Goal: Check status: Check status

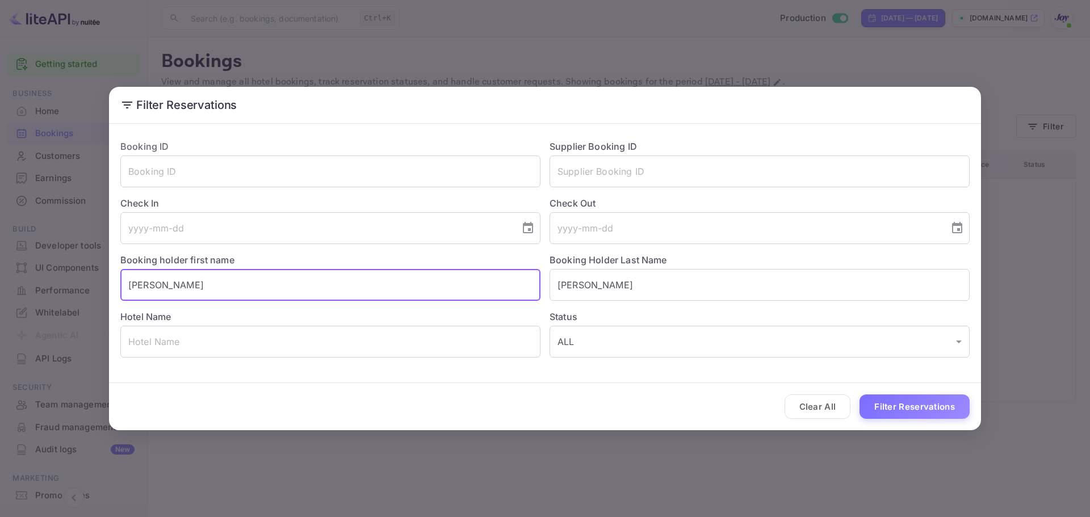
drag, startPoint x: 362, startPoint y: 295, endPoint x: 31, endPoint y: 265, distance: 331.9
click at [32, 264] on div "Filter Reservations Booking ID ​ Supplier Booking ID ​ Check In ​ Check Out ​ B…" at bounding box center [545, 258] width 1090 height 517
paste input "[PERSON_NAME]"
click at [170, 287] on input "[PERSON_NAME]" at bounding box center [330, 285] width 420 height 32
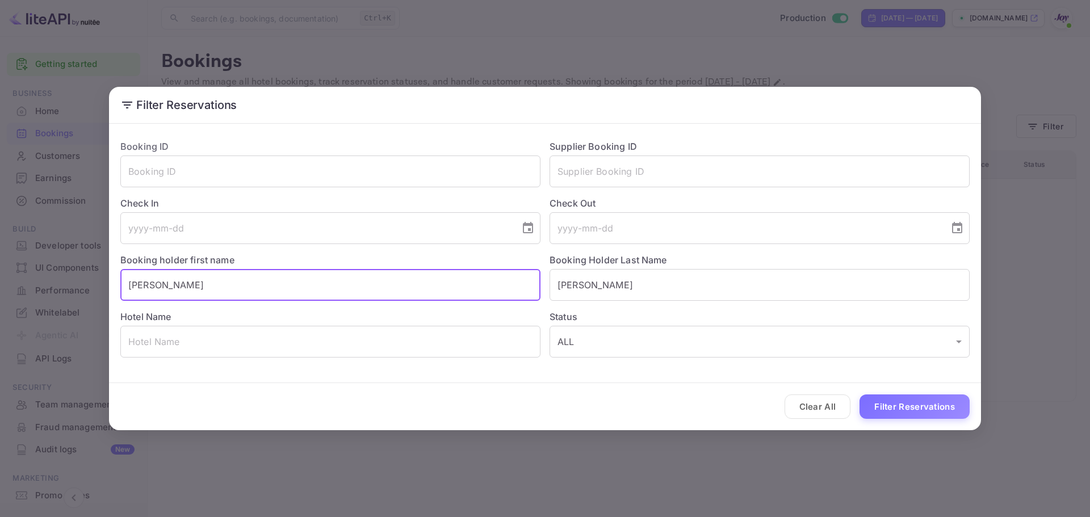
click at [170, 287] on input "[PERSON_NAME]" at bounding box center [330, 285] width 420 height 32
click at [180, 283] on input "[PERSON_NAME]" at bounding box center [330, 285] width 420 height 32
click at [172, 285] on input "[PERSON_NAME]" at bounding box center [330, 285] width 420 height 32
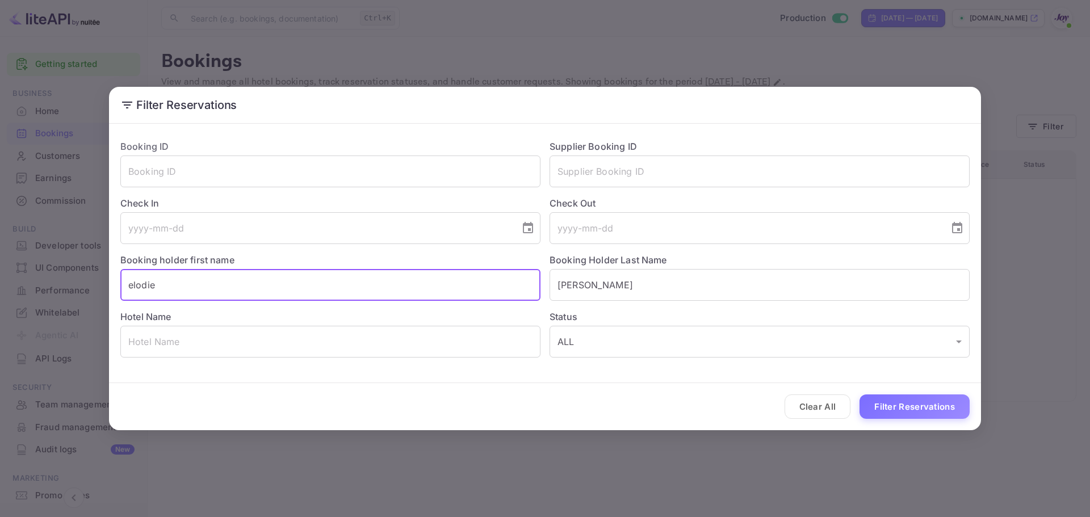
type input "elodie"
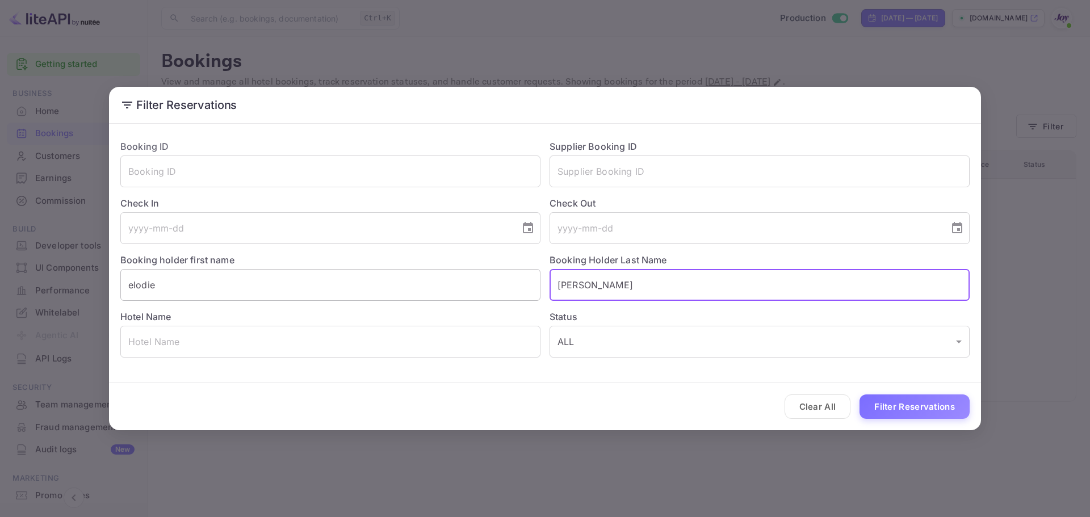
paste input "sorel"
click at [562, 286] on input "sorel" at bounding box center [760, 285] width 420 height 32
type input "Sorel"
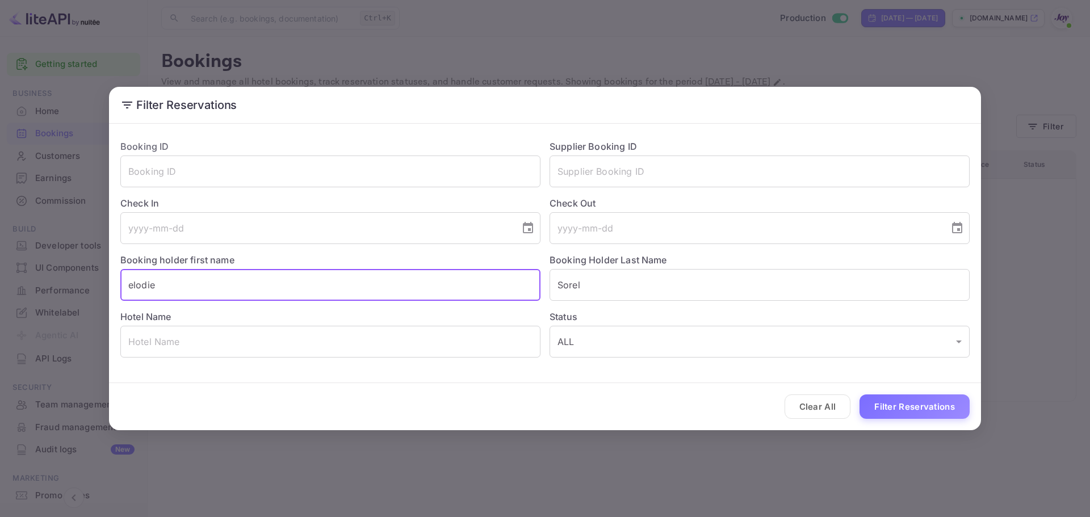
click at [134, 287] on input "elodie" at bounding box center [330, 285] width 420 height 32
type input "[PERSON_NAME]"
click at [885, 396] on button "Filter Reservations" at bounding box center [915, 407] width 110 height 24
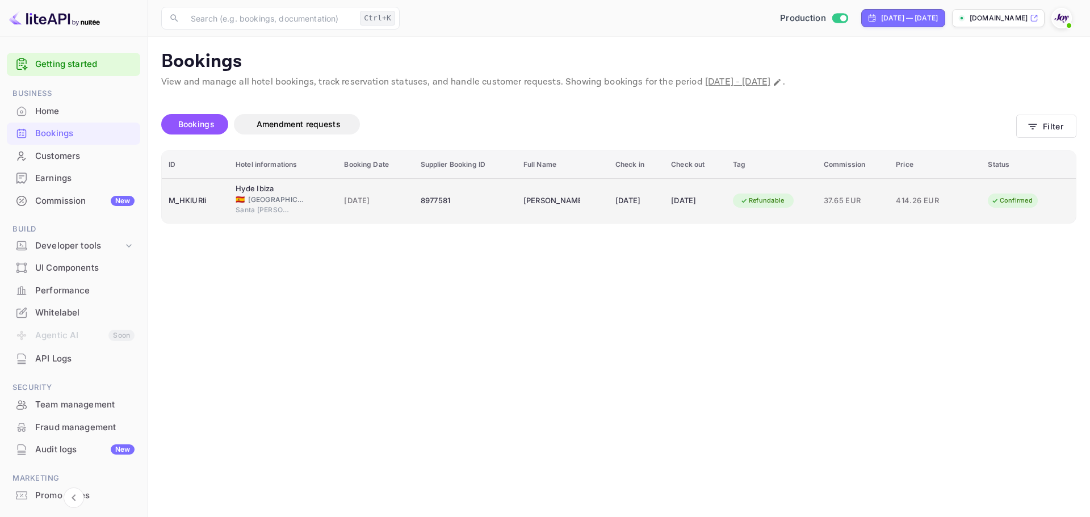
click at [667, 194] on td "[DATE]" at bounding box center [695, 200] width 62 height 45
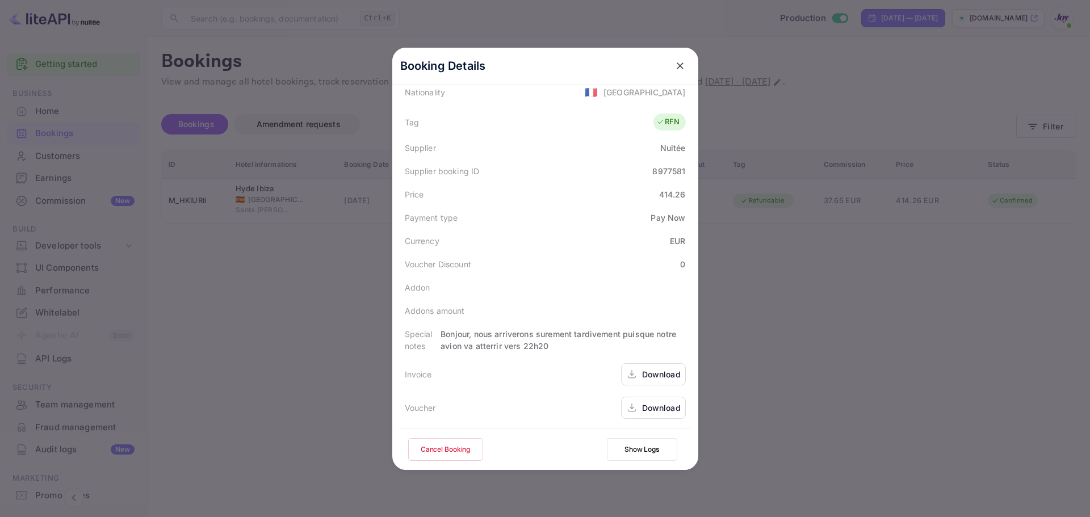
scroll to position [287, 0]
click at [663, 377] on div "Download" at bounding box center [661, 374] width 39 height 12
click at [677, 65] on icon "close" at bounding box center [680, 65] width 7 height 7
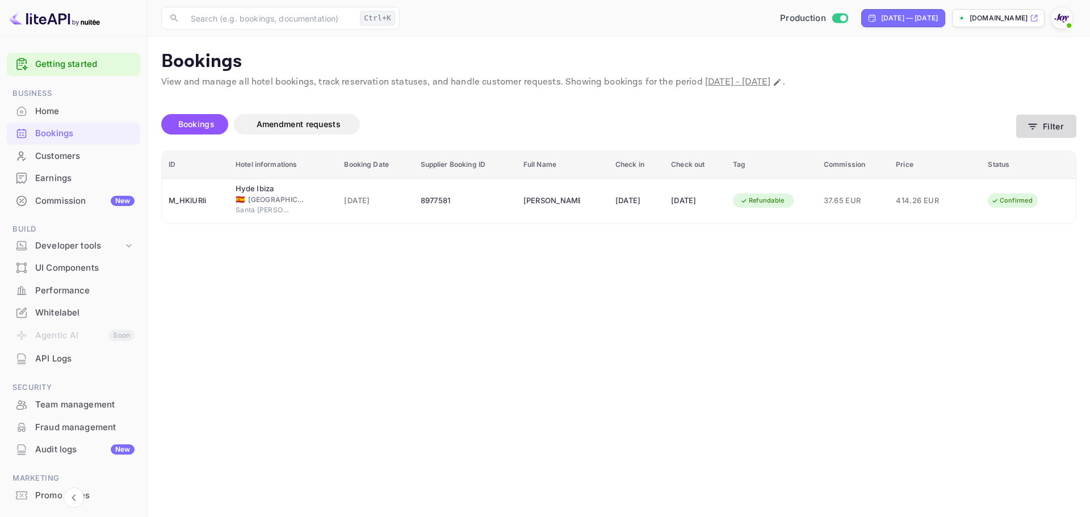
click at [1024, 121] on button "Filter" at bounding box center [1047, 126] width 60 height 23
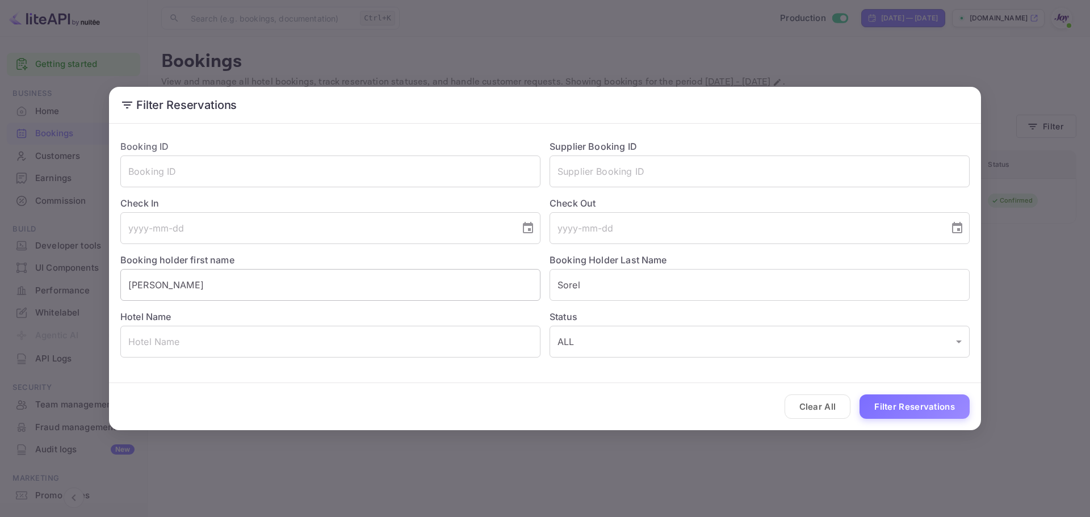
click at [175, 295] on input "[PERSON_NAME]" at bounding box center [330, 285] width 420 height 32
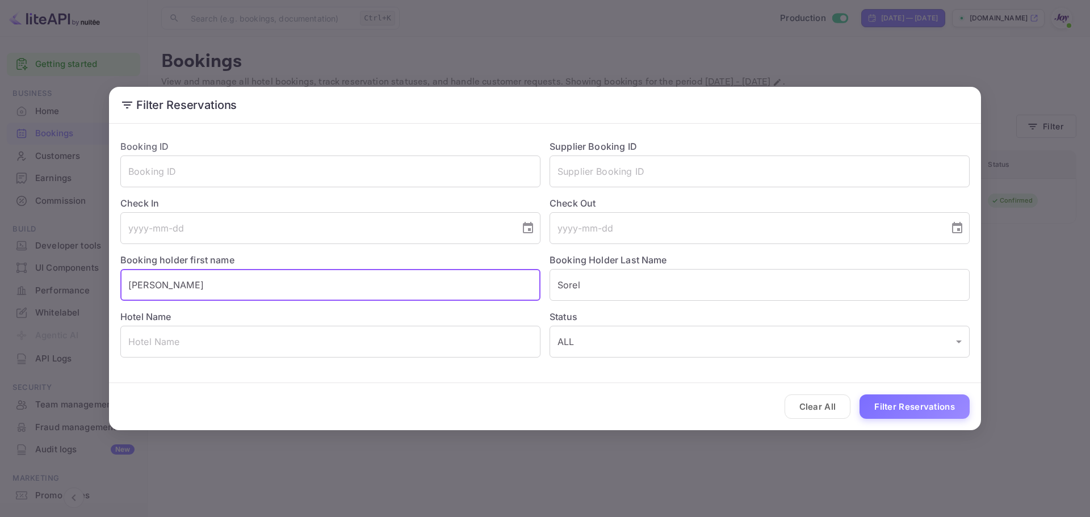
click at [175, 293] on input "[PERSON_NAME]" at bounding box center [330, 285] width 420 height 32
paste input "[PERSON_NAME]"
click at [172, 287] on input "[PERSON_NAME]" at bounding box center [330, 285] width 420 height 32
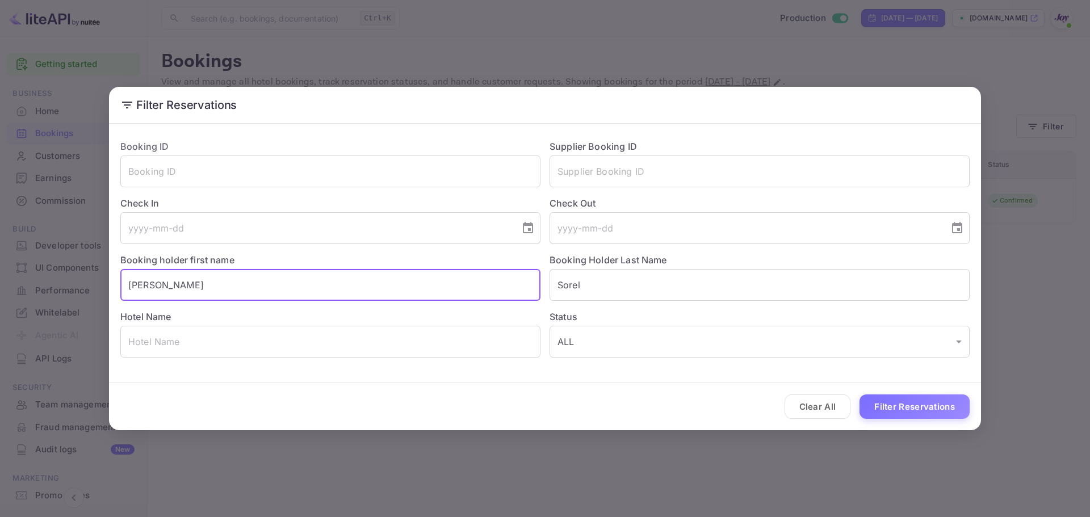
click at [172, 287] on input "[PERSON_NAME]" at bounding box center [330, 285] width 420 height 32
click at [167, 283] on input "[PERSON_NAME]" at bounding box center [330, 285] width 420 height 32
type input "[PERSON_NAME]"
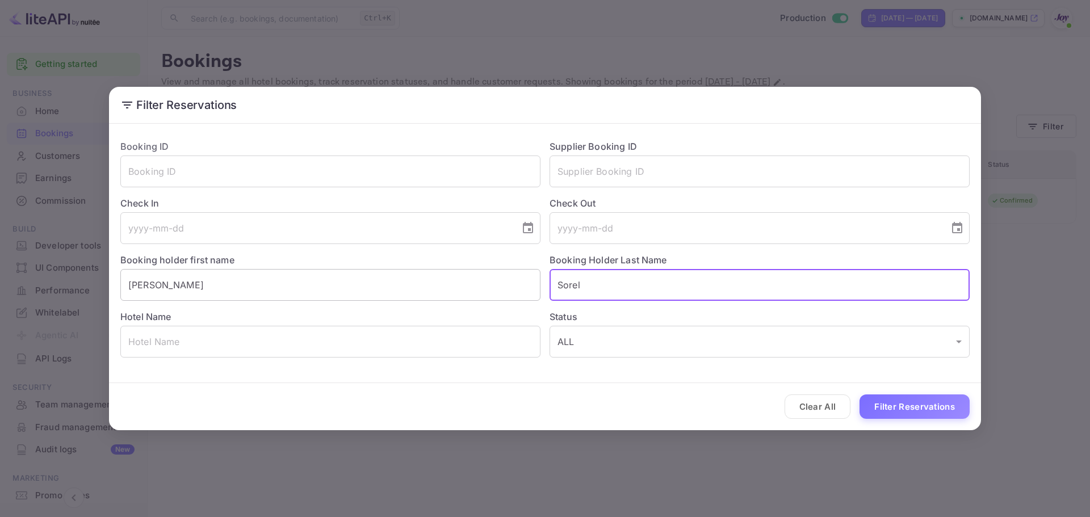
paste input "[PERSON_NAME]"
type input "[PERSON_NAME]"
click at [895, 402] on button "Filter Reservations" at bounding box center [915, 407] width 110 height 24
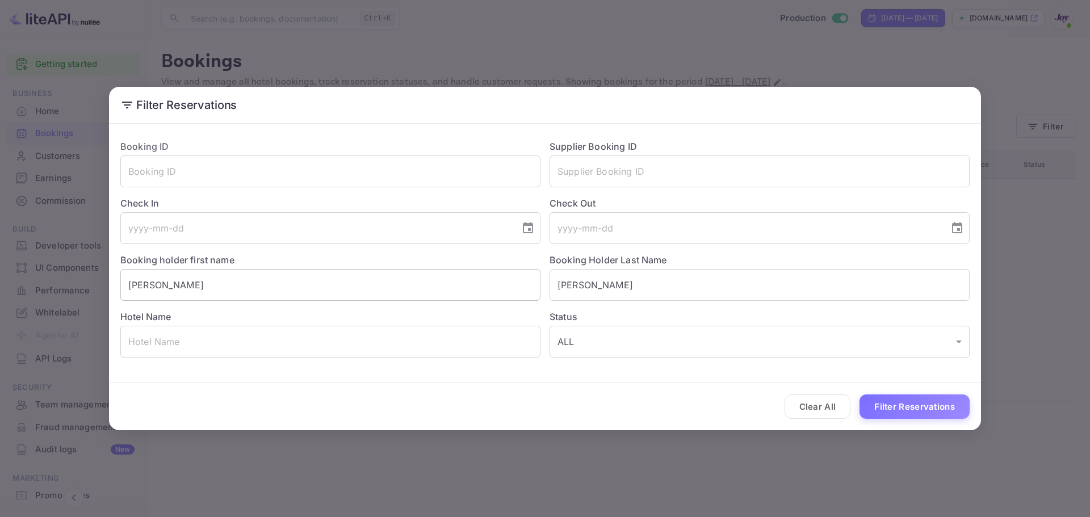
click at [182, 287] on input "[PERSON_NAME]" at bounding box center [330, 285] width 420 height 32
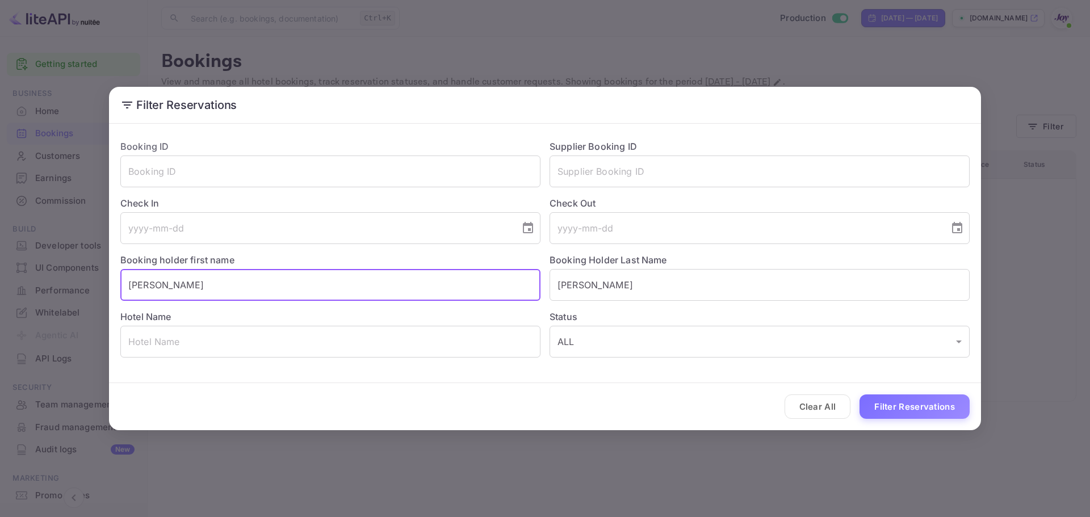
click at [179, 287] on input "[PERSON_NAME]" at bounding box center [330, 285] width 420 height 32
paste input "[PERSON_NAME]"
click at [178, 288] on input "[PERSON_NAME]" at bounding box center [330, 285] width 420 height 32
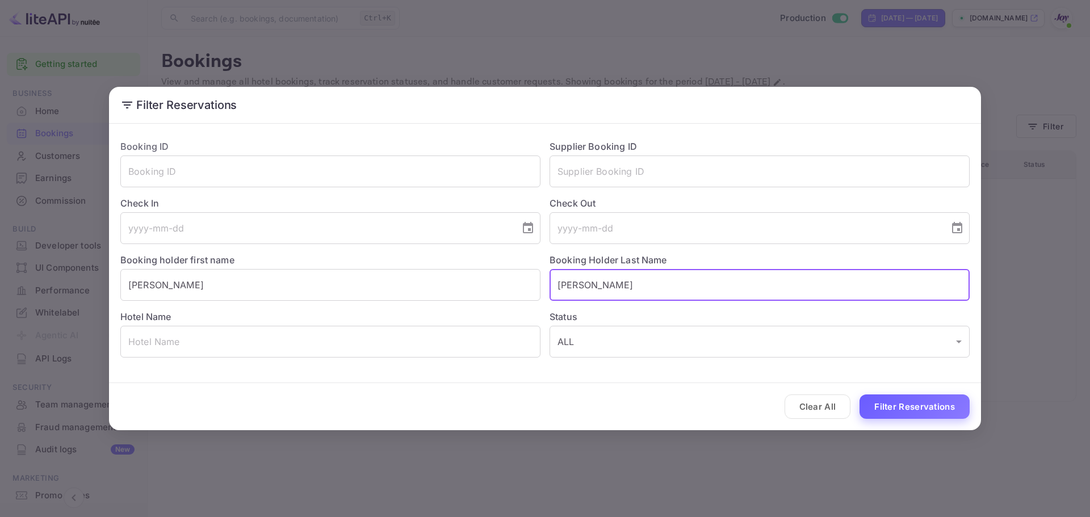
click at [900, 410] on button "Filter Reservations" at bounding box center [915, 407] width 110 height 24
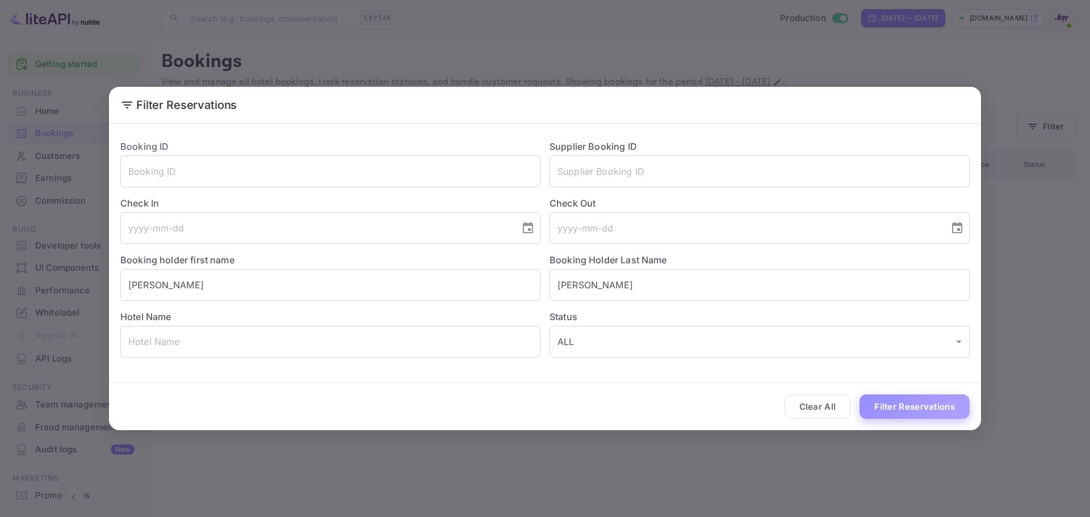
click at [911, 416] on button "Filter Reservations" at bounding box center [915, 407] width 110 height 24
click at [375, 287] on input "[PERSON_NAME]" at bounding box center [330, 285] width 420 height 32
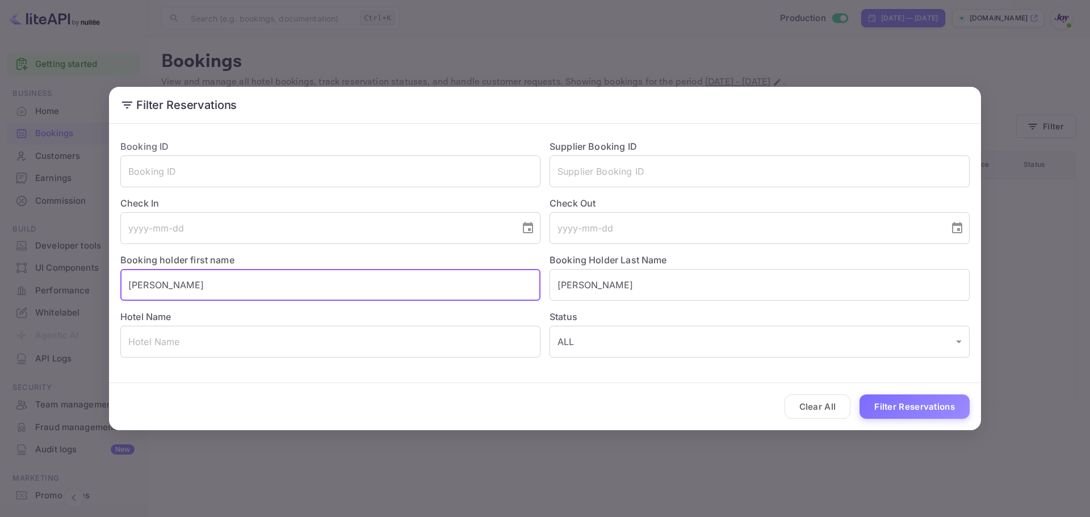
click at [375, 287] on input "[PERSON_NAME]" at bounding box center [330, 285] width 420 height 32
paste input "[PERSON_NAME]"
click at [180, 285] on input "[PERSON_NAME]" at bounding box center [330, 285] width 420 height 32
type input "[PERSON_NAME]"
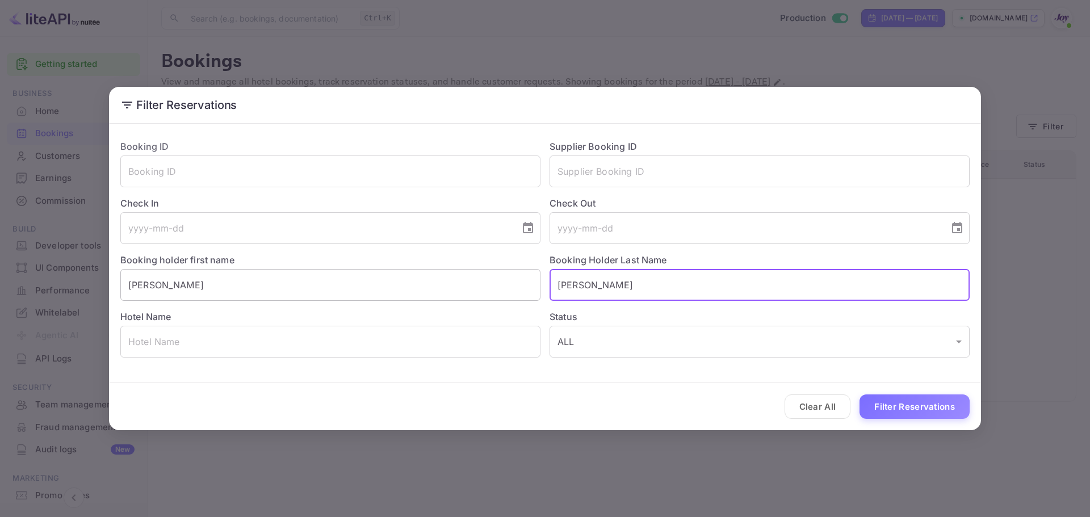
paste input "[PERSON_NAME]"
type input "[PERSON_NAME]"
click at [909, 409] on button "Filter Reservations" at bounding box center [915, 407] width 110 height 24
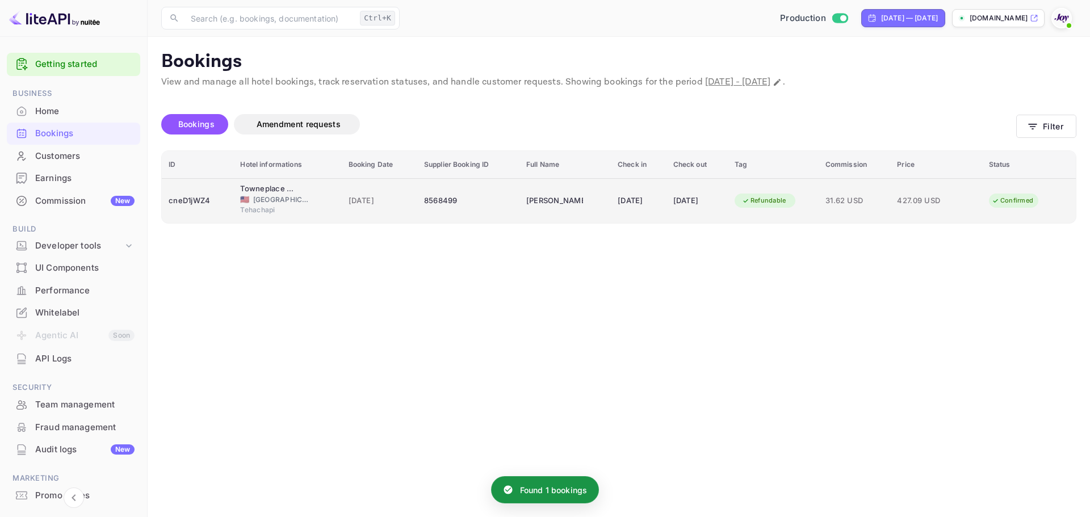
click at [361, 209] on div "[DATE]" at bounding box center [380, 201] width 62 height 18
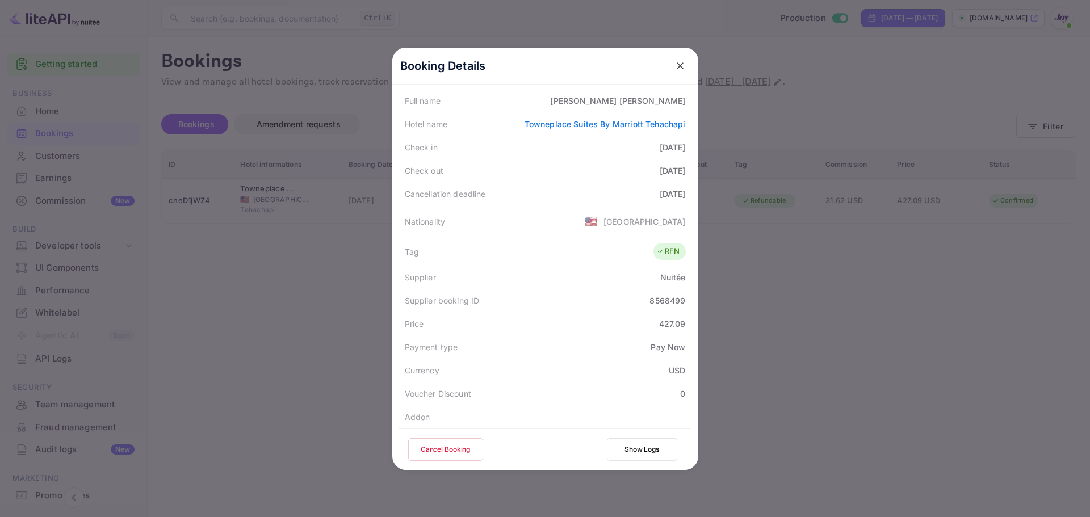
scroll to position [170, 0]
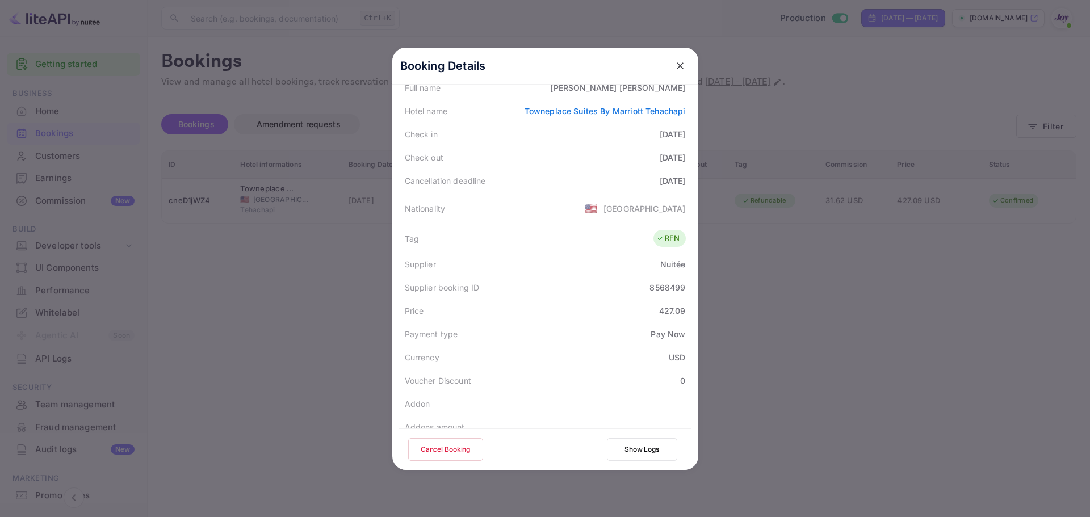
click at [661, 285] on div "8568499" at bounding box center [668, 288] width 36 height 12
copy div "8568499"
click at [650, 285] on div "8568499" at bounding box center [668, 288] width 36 height 12
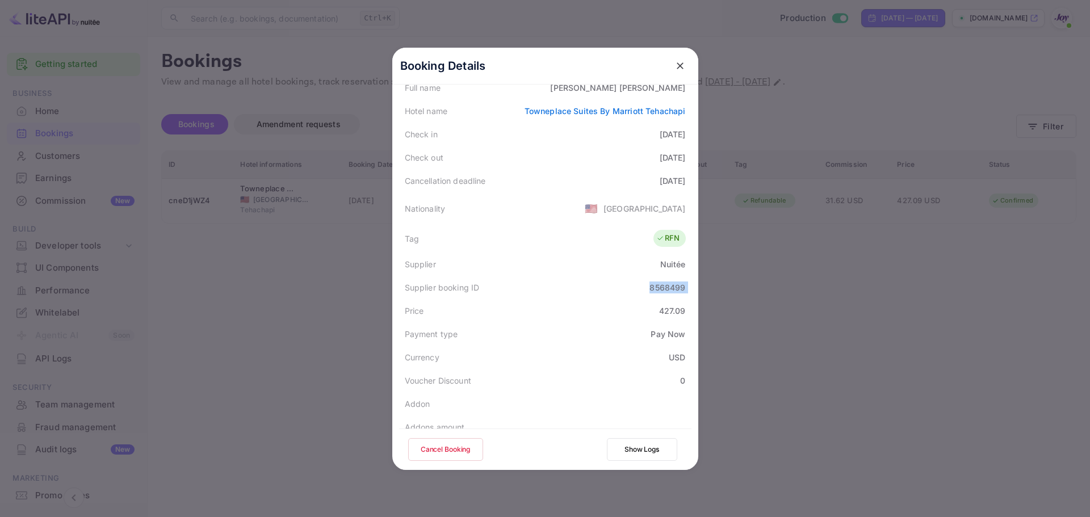
click at [650, 285] on div "8568499" at bounding box center [668, 288] width 36 height 12
click at [657, 287] on div "8568499" at bounding box center [668, 288] width 36 height 12
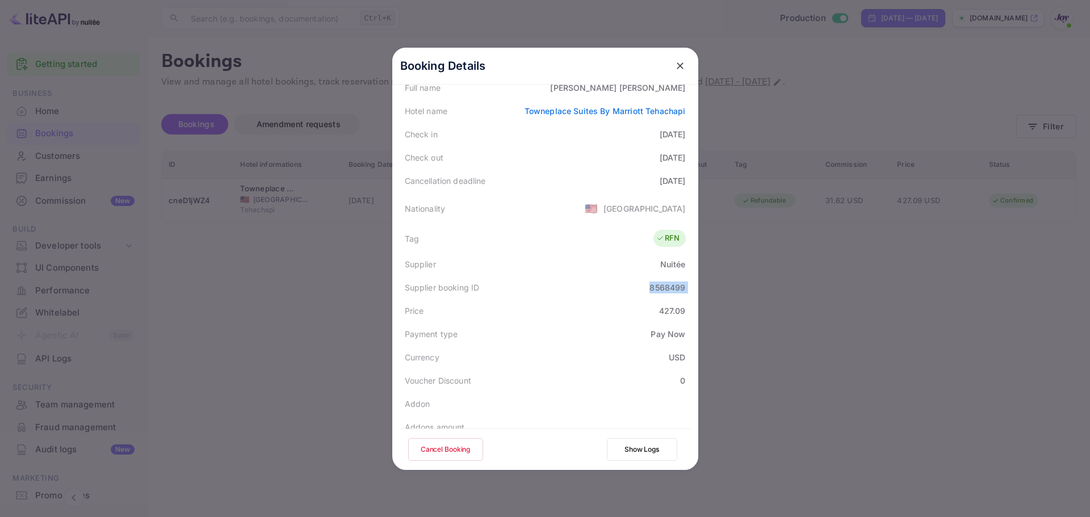
copy div "8568499"
click at [675, 66] on icon "close" at bounding box center [680, 65] width 11 height 11
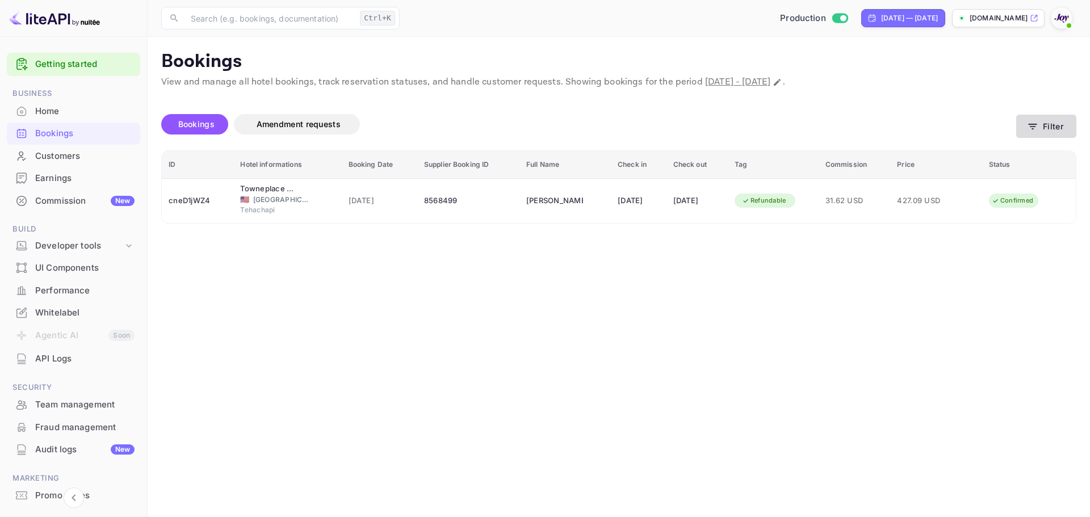
click at [1064, 129] on button "Filter" at bounding box center [1047, 126] width 60 height 23
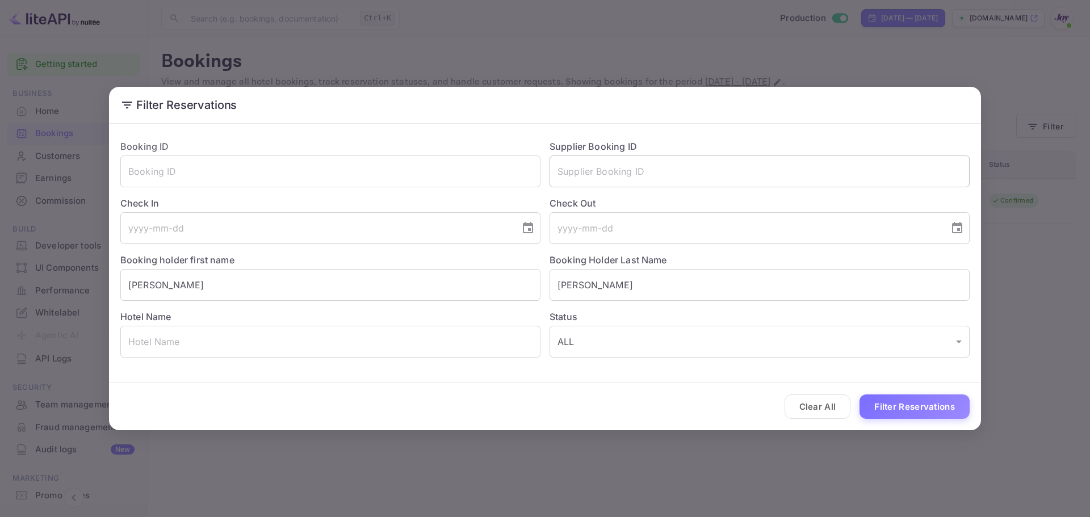
click at [648, 177] on input "text" at bounding box center [760, 172] width 420 height 32
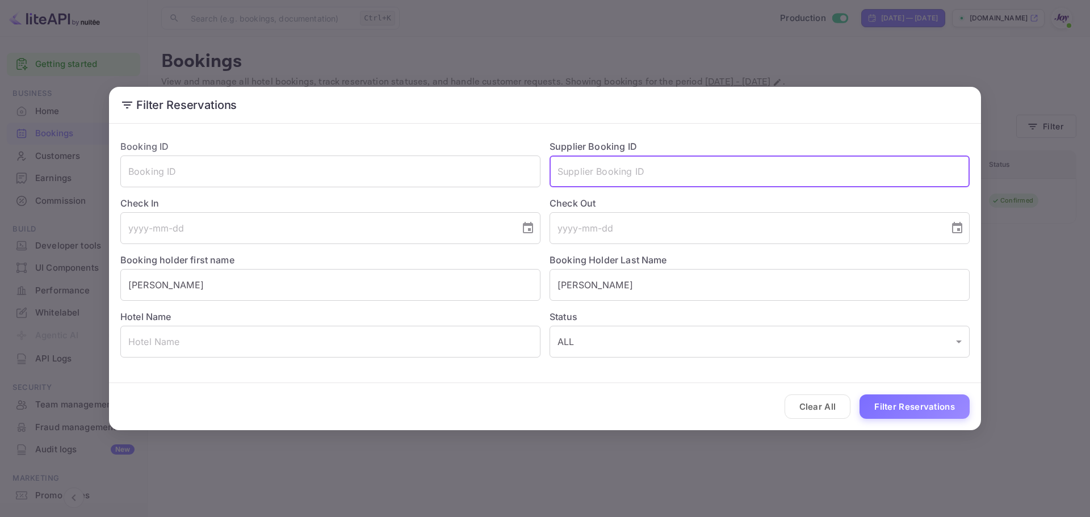
click at [648, 177] on input "text" at bounding box center [760, 172] width 420 height 32
paste input "9246155"
type input "9246155"
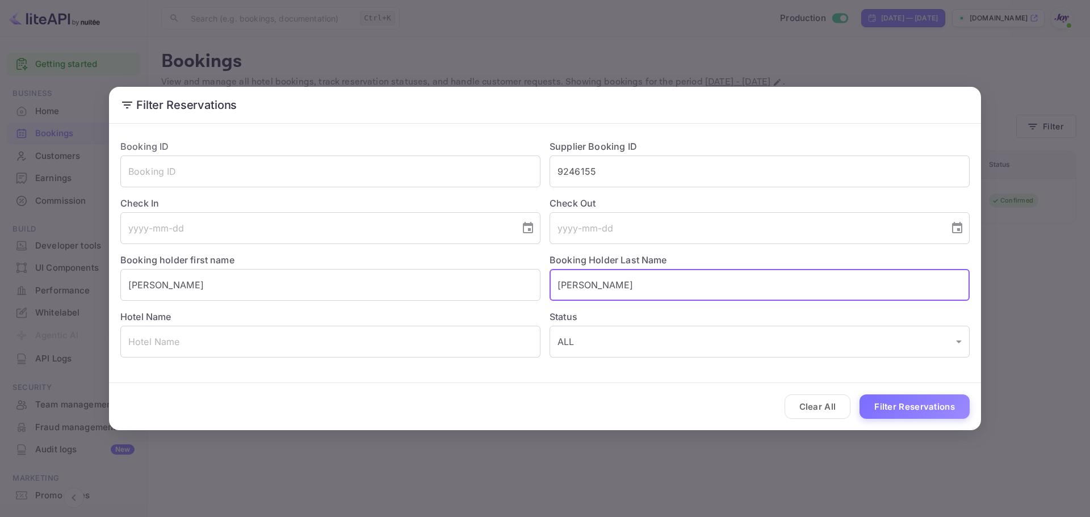
drag, startPoint x: 545, startPoint y: 285, endPoint x: 450, endPoint y: 304, distance: 96.8
click at [450, 304] on div "Booking ID ​ Supplier Booking ID 9246155 ​ Check In ​ Check Out ​ Booking holde…" at bounding box center [540, 244] width 859 height 227
click at [189, 288] on input "[PERSON_NAME]" at bounding box center [330, 285] width 420 height 32
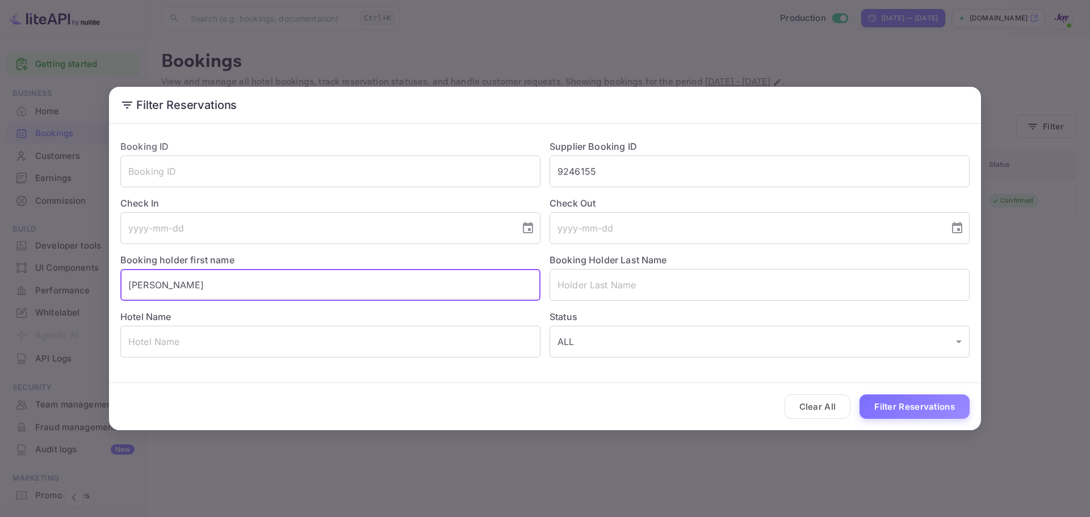
click at [189, 288] on input "[PERSON_NAME]" at bounding box center [330, 285] width 420 height 32
click at [902, 396] on button "Filter Reservations" at bounding box center [915, 407] width 110 height 24
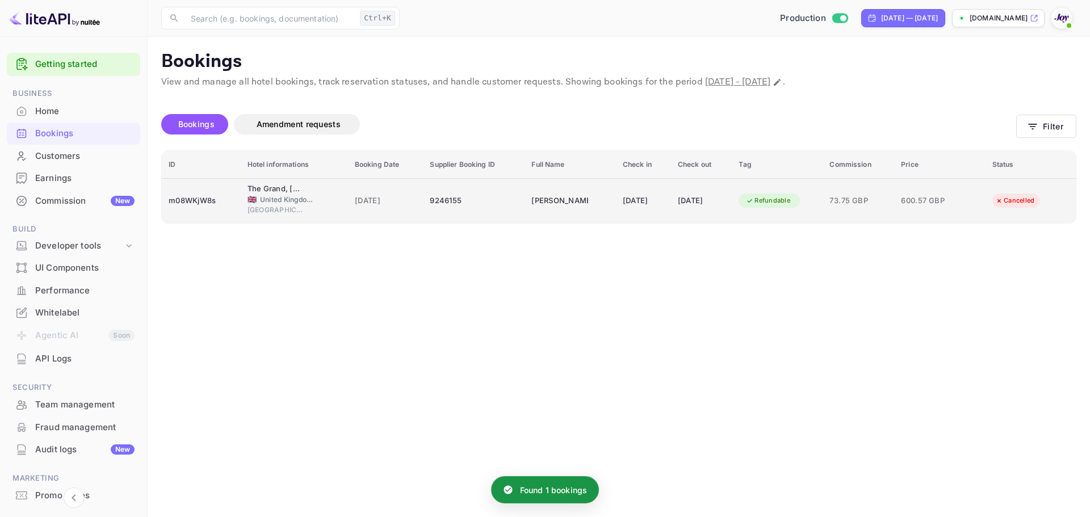
click at [507, 202] on td "9246155" at bounding box center [474, 200] width 102 height 45
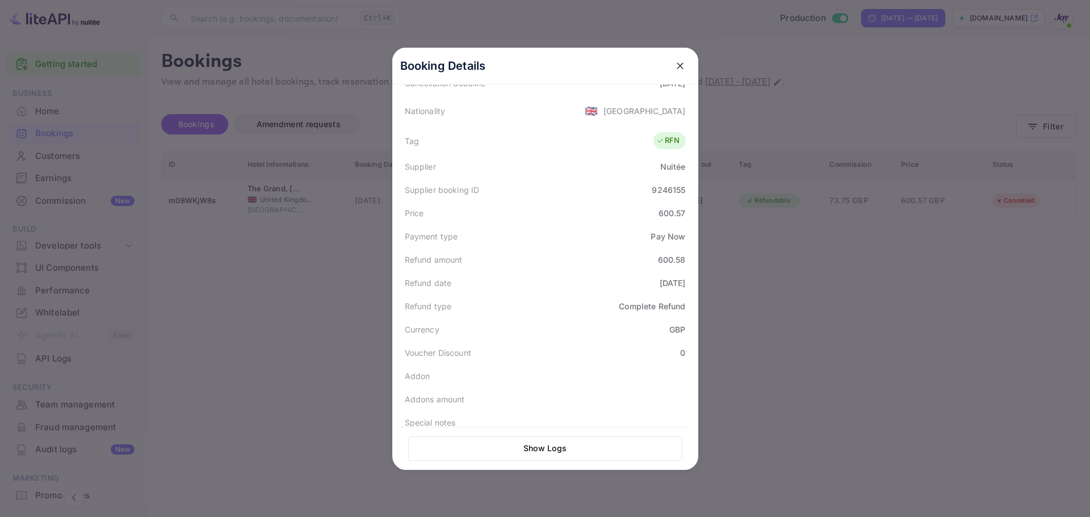
scroll to position [0, 0]
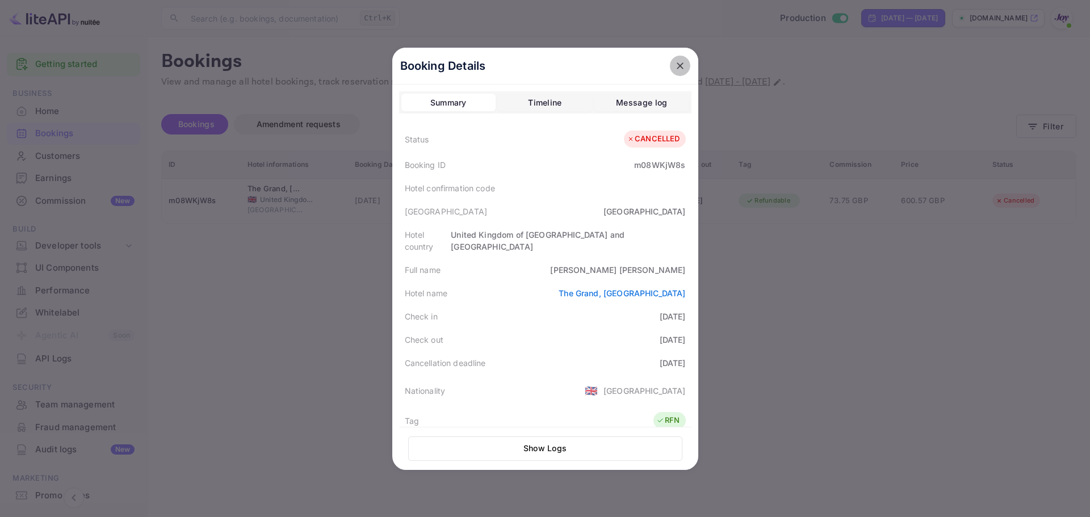
click at [675, 68] on icon "close" at bounding box center [680, 65] width 11 height 11
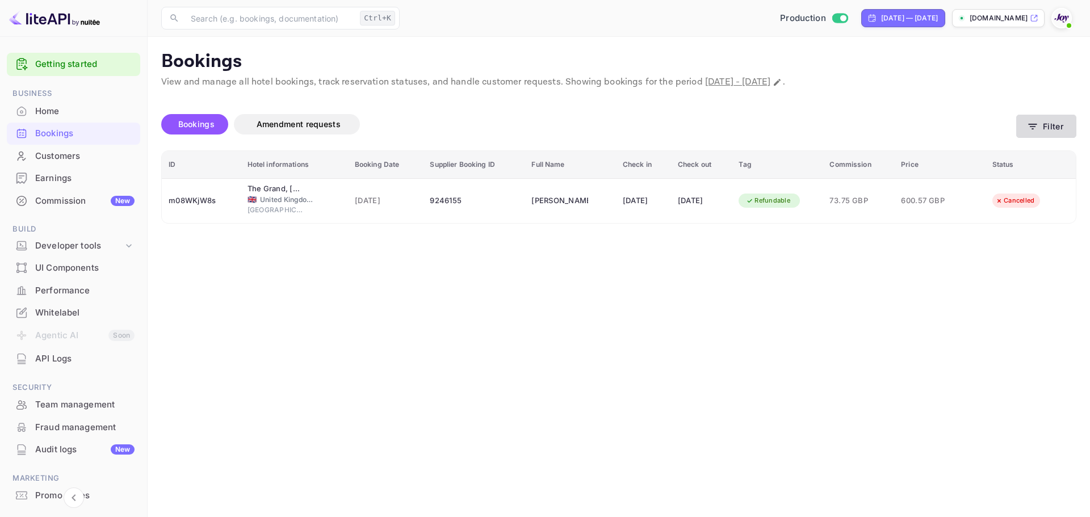
click at [1056, 131] on button "Filter" at bounding box center [1047, 126] width 60 height 23
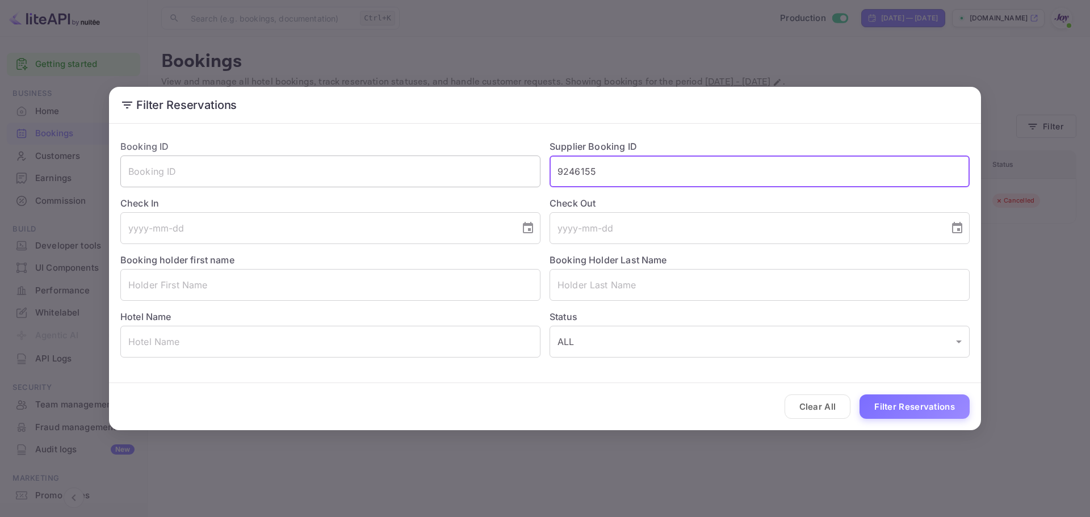
drag, startPoint x: 644, startPoint y: 177, endPoint x: 439, endPoint y: 174, distance: 205.0
click at [439, 174] on div "Booking ID ​ Supplier Booking ID 9246155 ​ Check In ​ Check Out ​ Booking holde…" at bounding box center [540, 244] width 859 height 227
paste input "[PERSON_NAME]"
type input "[PERSON_NAME]"
click at [609, 182] on input "[PERSON_NAME]" at bounding box center [760, 172] width 420 height 32
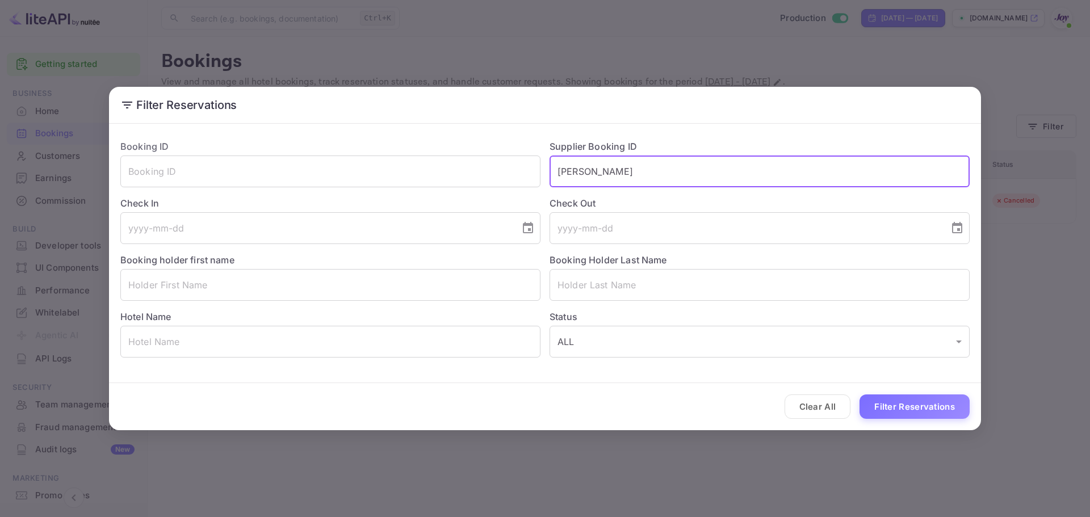
click at [609, 182] on input "[PERSON_NAME]" at bounding box center [760, 172] width 420 height 32
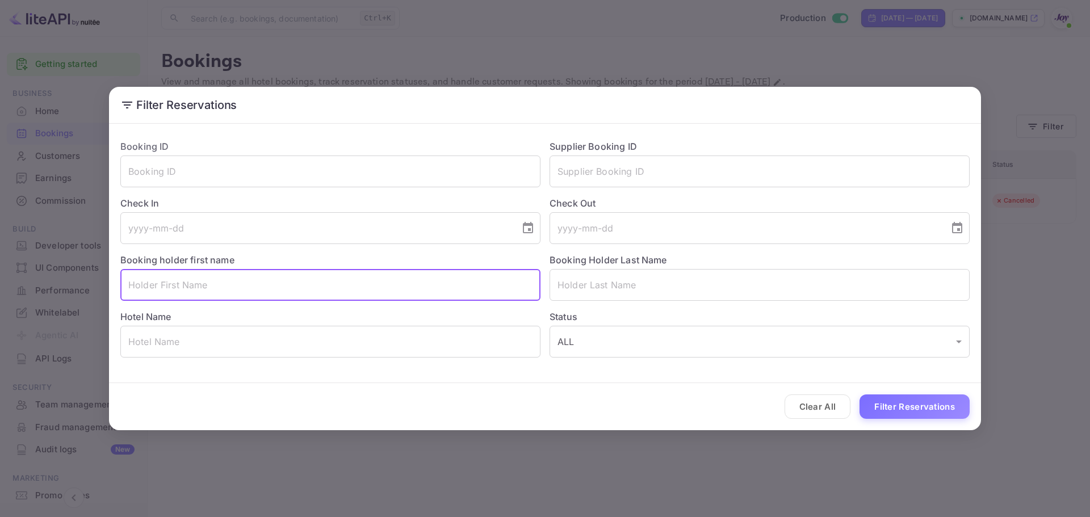
click at [191, 270] on input "text" at bounding box center [330, 285] width 420 height 32
paste input "[PERSON_NAME]"
click at [161, 283] on input "[PERSON_NAME]" at bounding box center [330, 285] width 420 height 32
type input "[PERSON_NAME]"
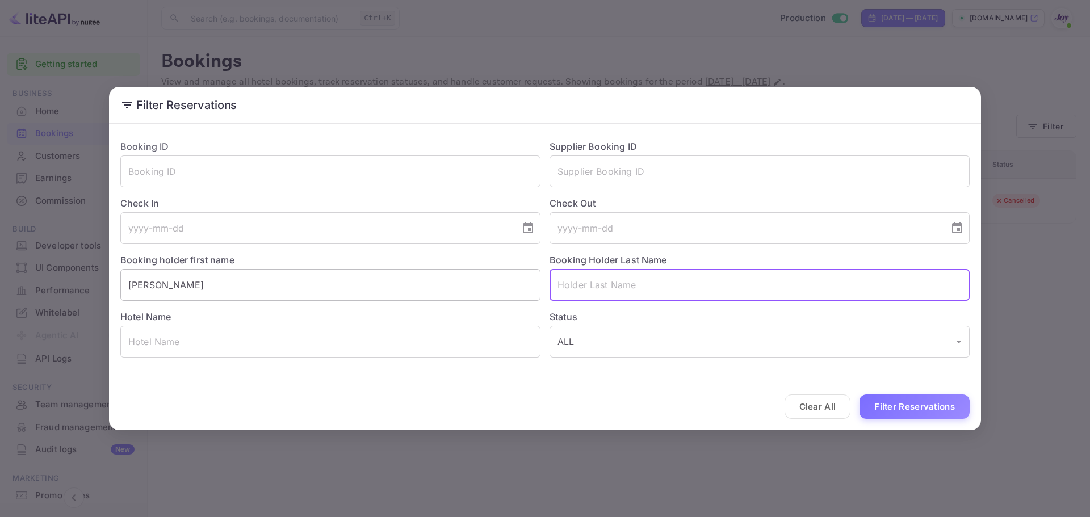
paste input "[PERSON_NAME]"
type input "[PERSON_NAME]"
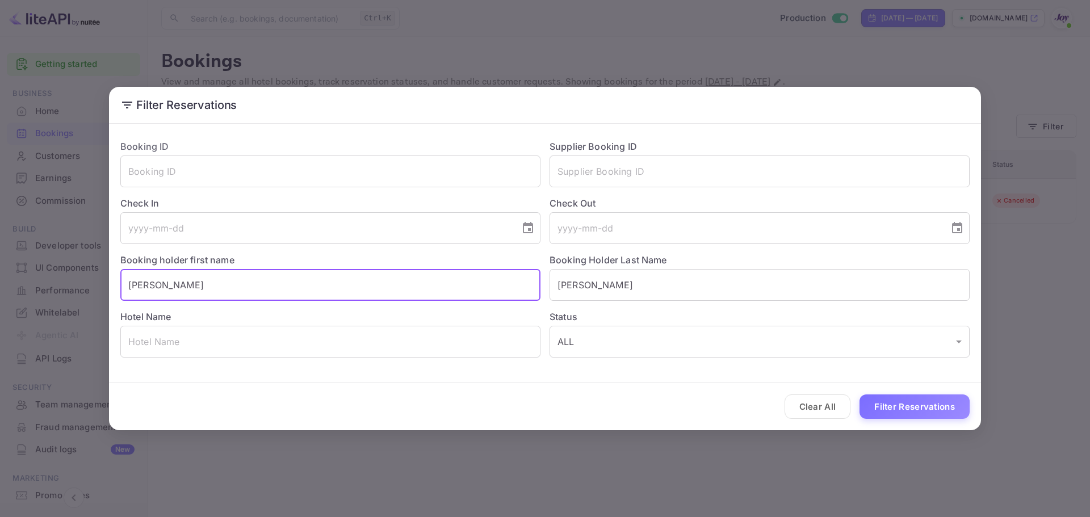
drag, startPoint x: 184, startPoint y: 284, endPoint x: 148, endPoint y: 281, distance: 35.9
click at [148, 281] on input "[PERSON_NAME]" at bounding box center [330, 285] width 420 height 32
type input "[PERSON_NAME]"
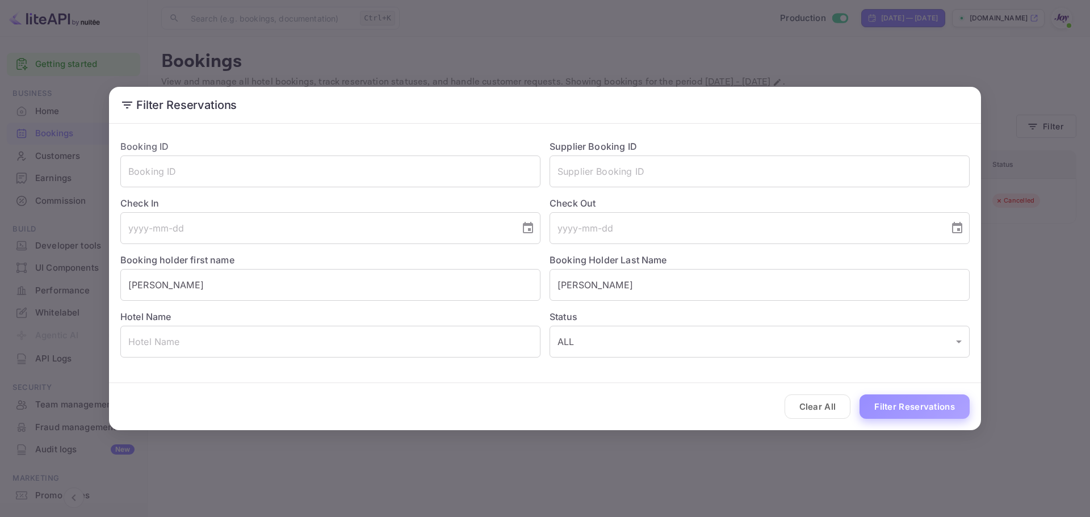
click at [880, 408] on button "Filter Reservations" at bounding box center [915, 407] width 110 height 24
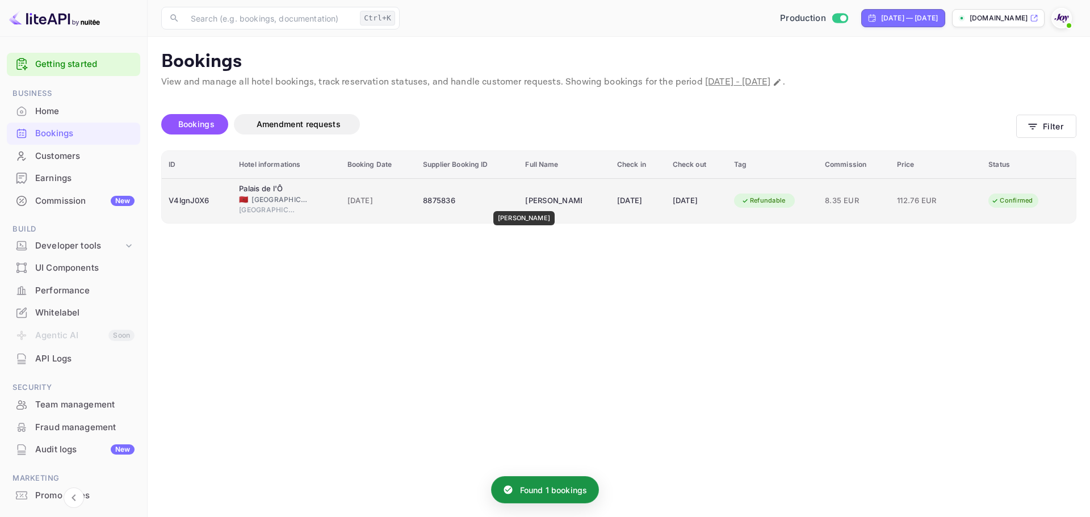
click at [525, 203] on div "[PERSON_NAME]" at bounding box center [553, 201] width 57 height 18
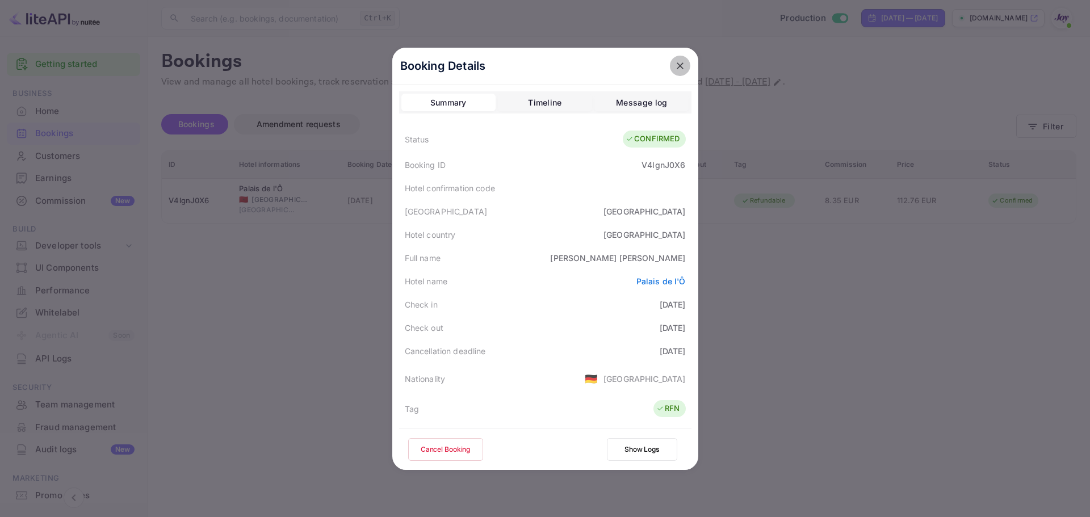
click at [677, 65] on icon "close" at bounding box center [680, 65] width 11 height 11
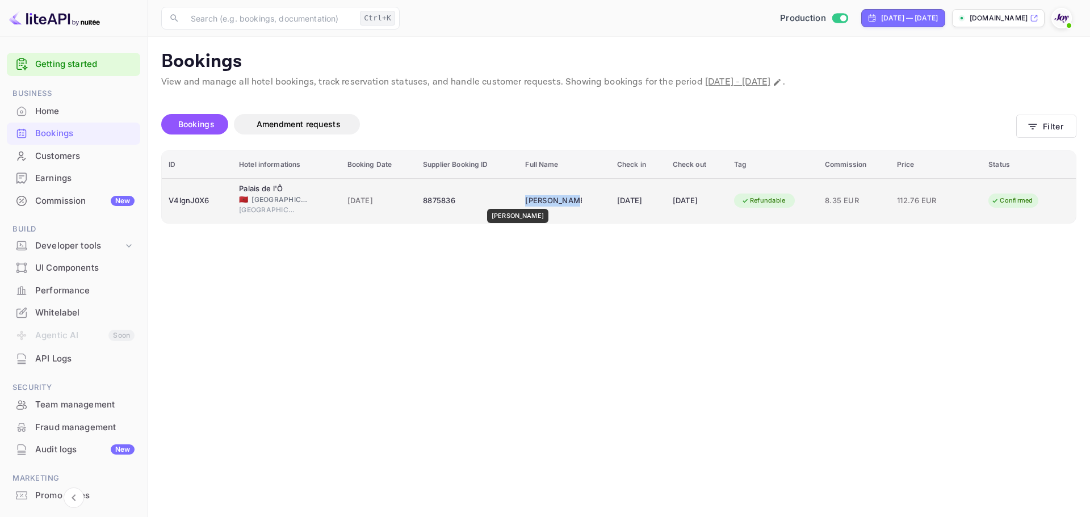
drag, startPoint x: 555, startPoint y: 201, endPoint x: 511, endPoint y: 201, distance: 44.9
click at [525, 201] on div "[PERSON_NAME]" at bounding box center [553, 201] width 57 height 18
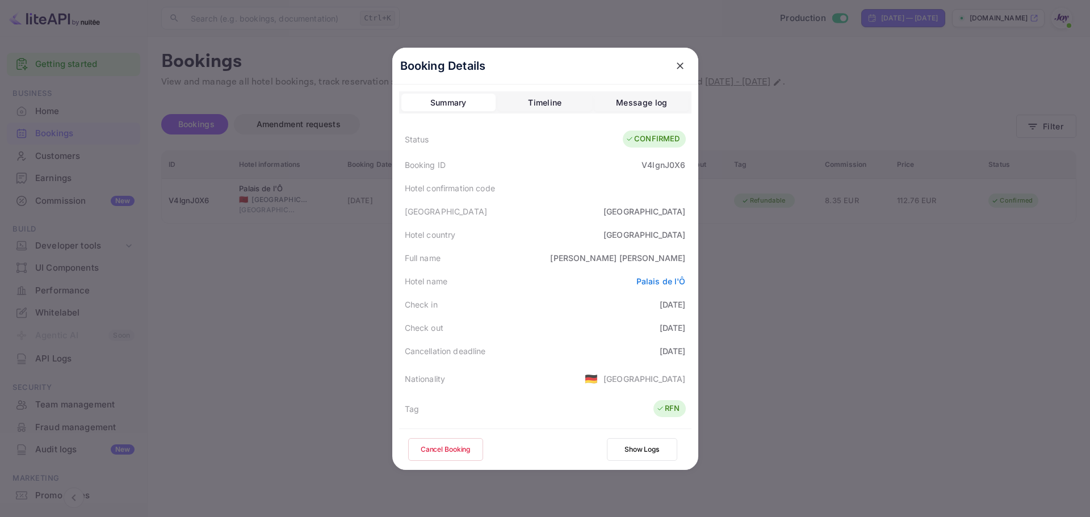
click at [439, 284] on div "Hotel name" at bounding box center [426, 281] width 43 height 12
click at [332, 290] on div at bounding box center [545, 258] width 1090 height 517
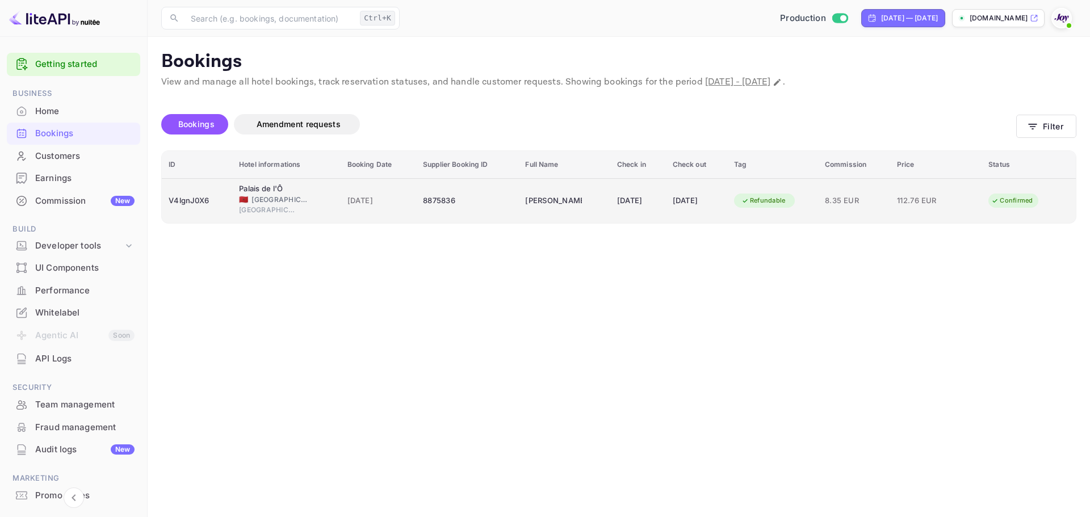
click at [565, 181] on td "[PERSON_NAME]" at bounding box center [564, 200] width 91 height 45
